Goal: Task Accomplishment & Management: Use online tool/utility

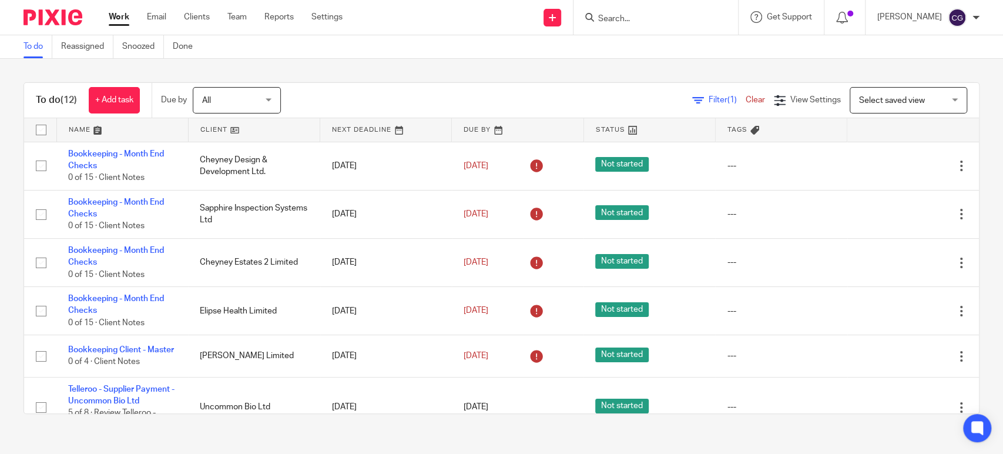
click at [77, 131] on link at bounding box center [122, 129] width 131 height 23
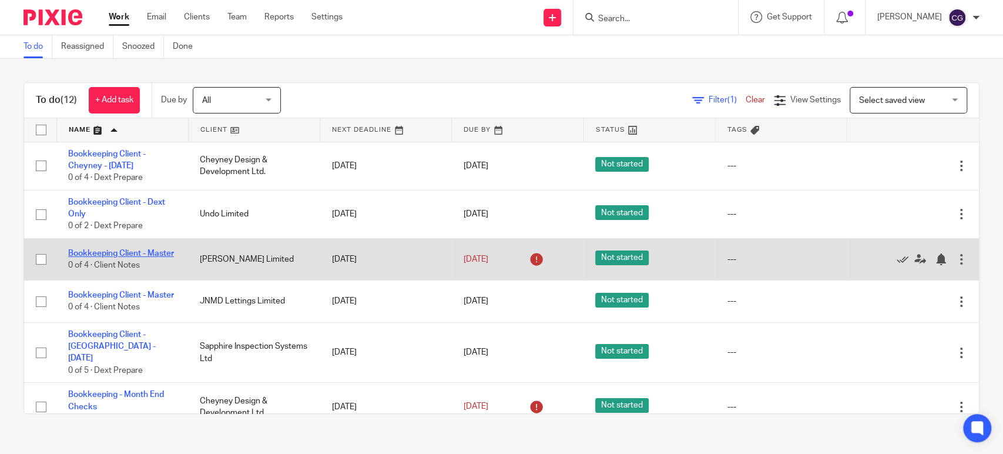
click at [90, 250] on link "Bookkeeping Client - Master" at bounding box center [121, 253] width 106 height 8
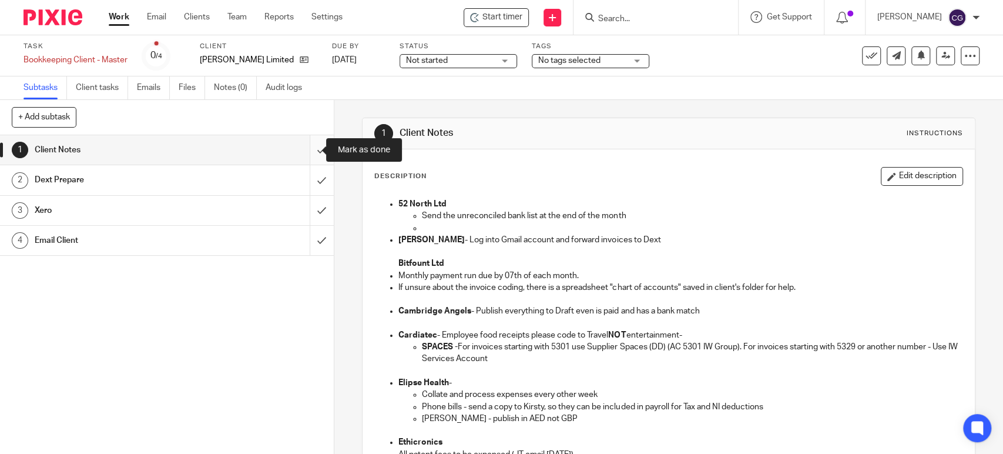
click at [303, 155] on input "submit" at bounding box center [167, 149] width 334 height 29
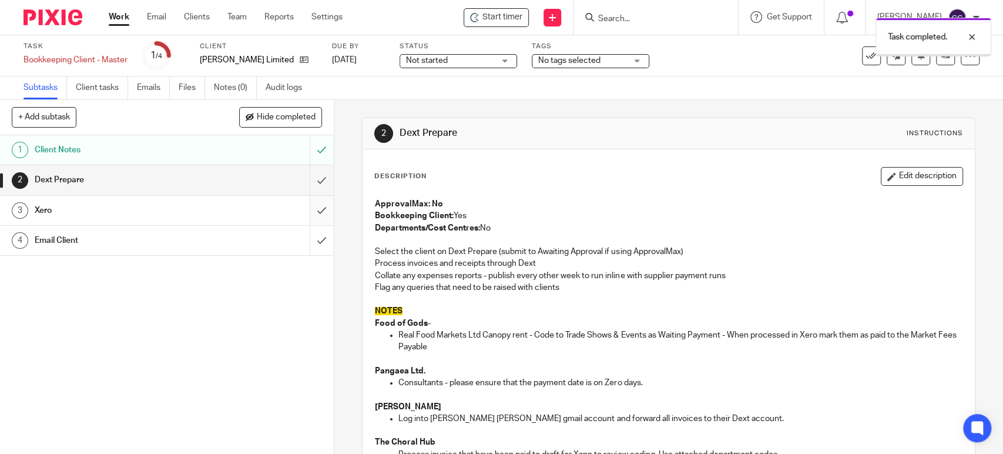
click at [308, 207] on input "submit" at bounding box center [167, 210] width 334 height 29
click at [309, 179] on input "submit" at bounding box center [167, 179] width 334 height 29
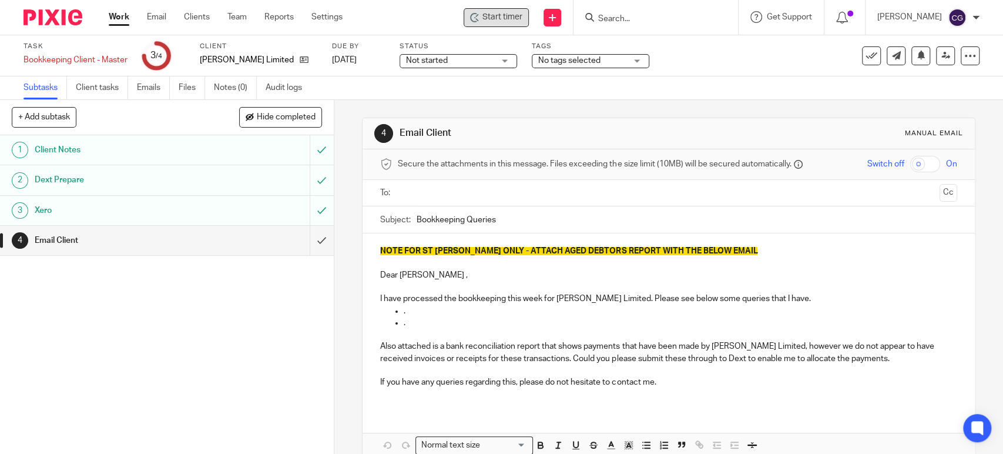
click at [522, 11] on span "Start timer" at bounding box center [502, 17] width 40 height 12
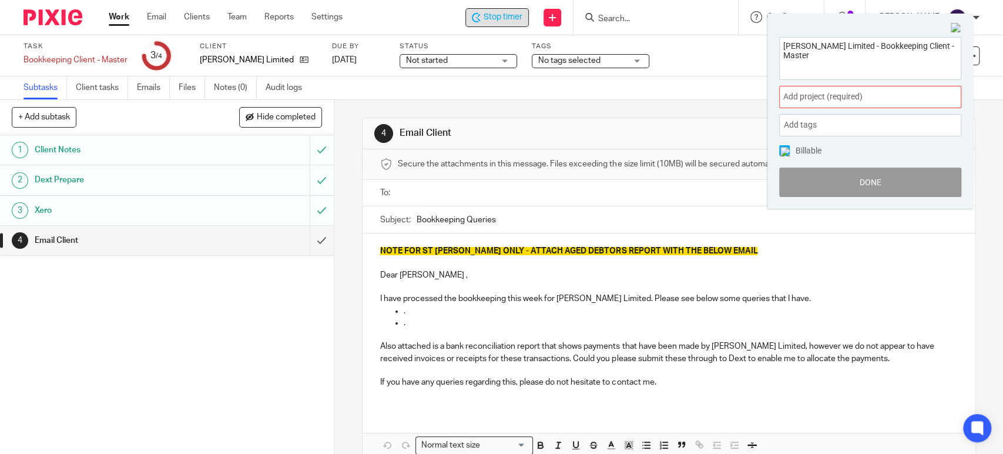
click at [831, 96] on span "Add project (required) :" at bounding box center [857, 96] width 148 height 12
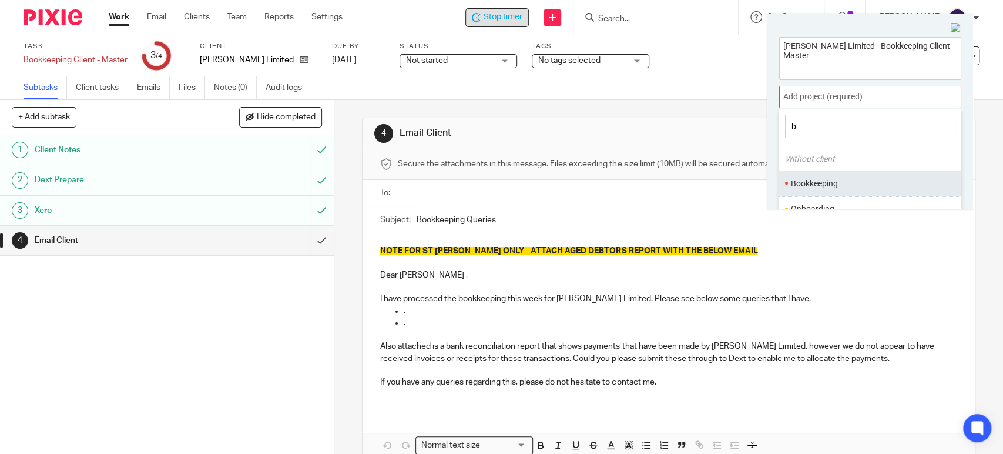
type input "b"
click at [821, 182] on li "Bookkeeping" at bounding box center [867, 183] width 153 height 12
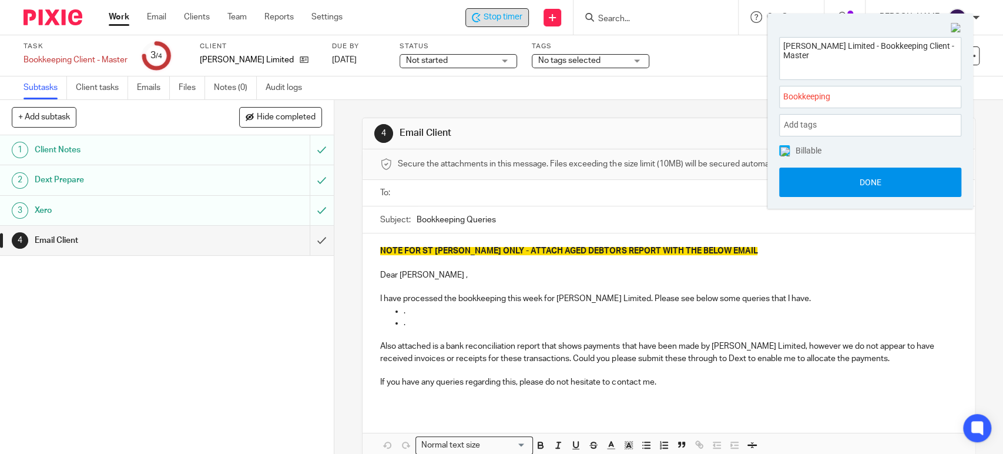
click at [874, 180] on button "Done" at bounding box center [870, 181] width 182 height 29
